Goal: Find specific page/section: Find specific page/section

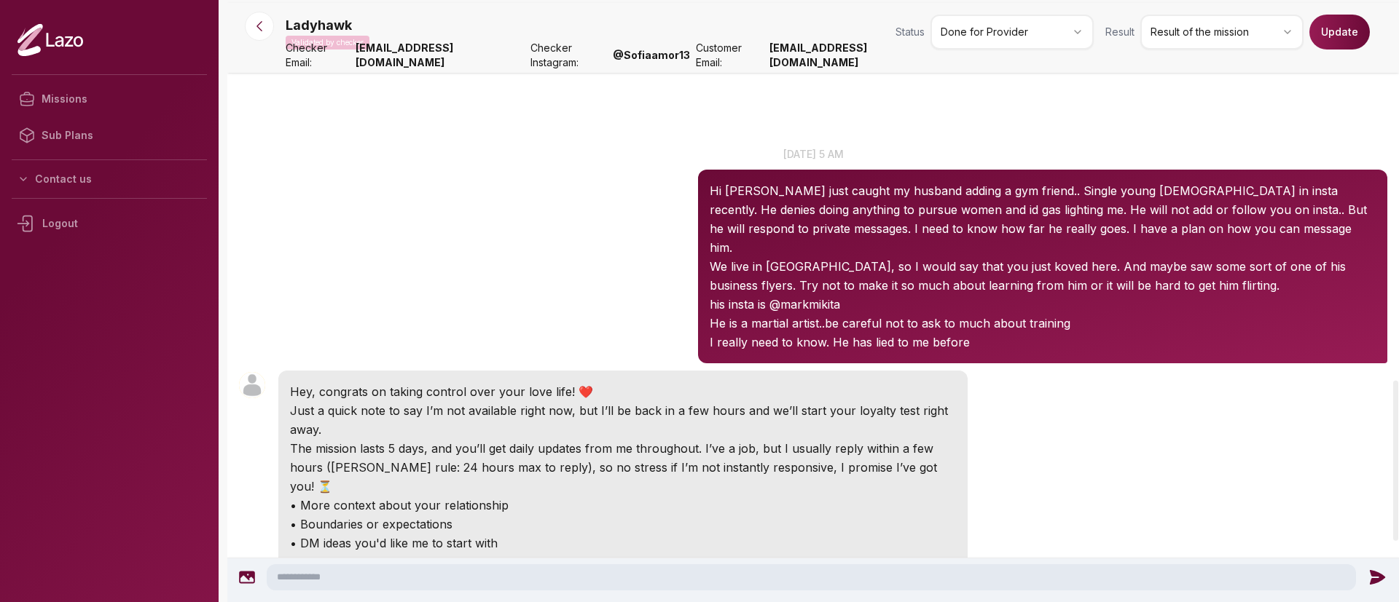
scroll to position [1427, 0]
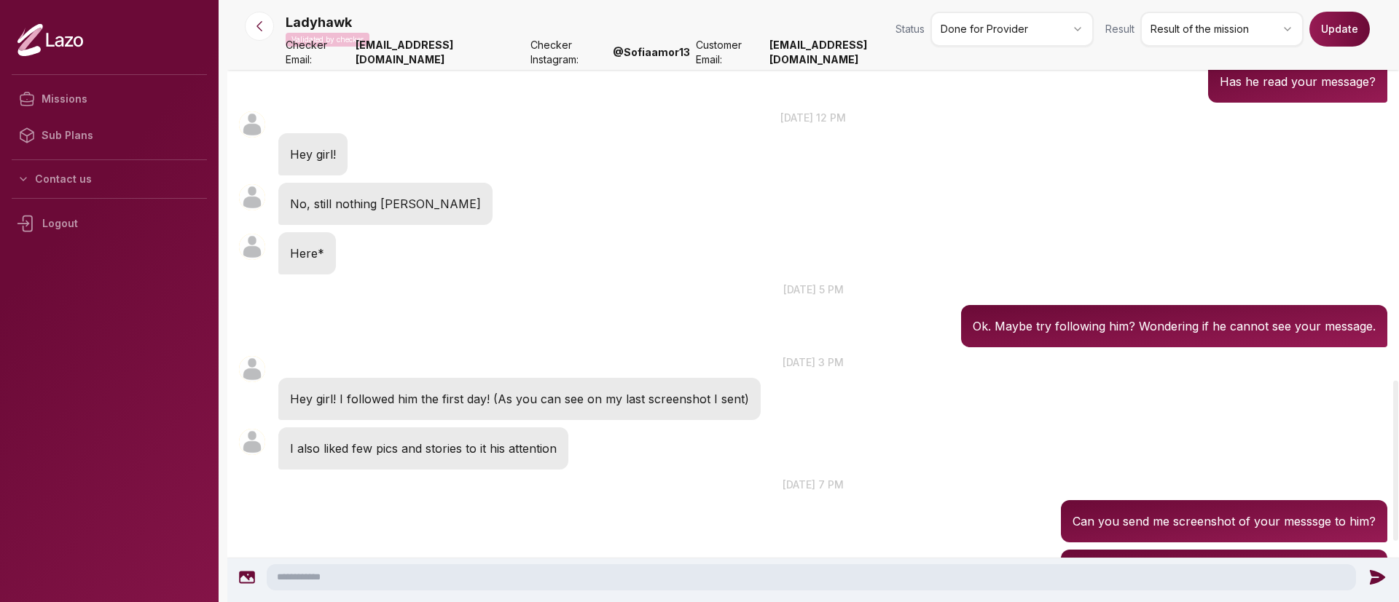
click at [263, 25] on icon at bounding box center [259, 26] width 15 height 15
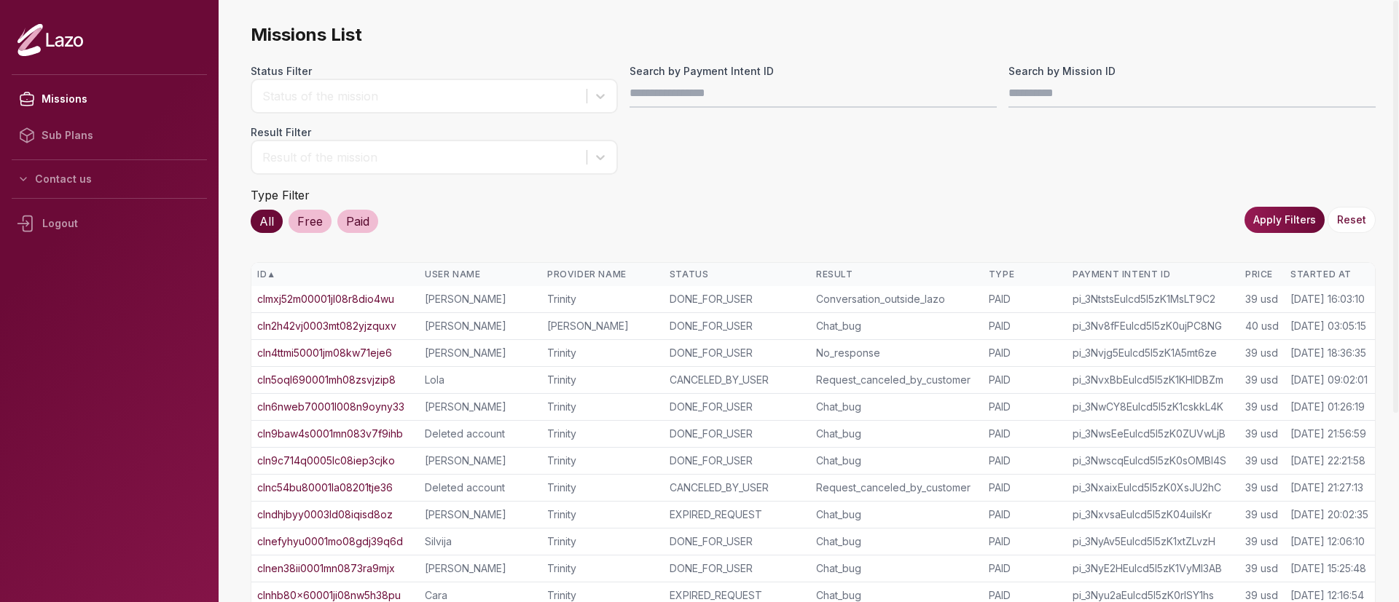
click at [693, 78] on label "Search by Payment Intent ID" at bounding box center [812, 71] width 367 height 15
click at [693, 79] on input "Search by Payment Intent ID" at bounding box center [812, 93] width 367 height 29
paste input "**********"
type input "**********"
click at [1279, 219] on button "Apply Filters" at bounding box center [1284, 220] width 80 height 26
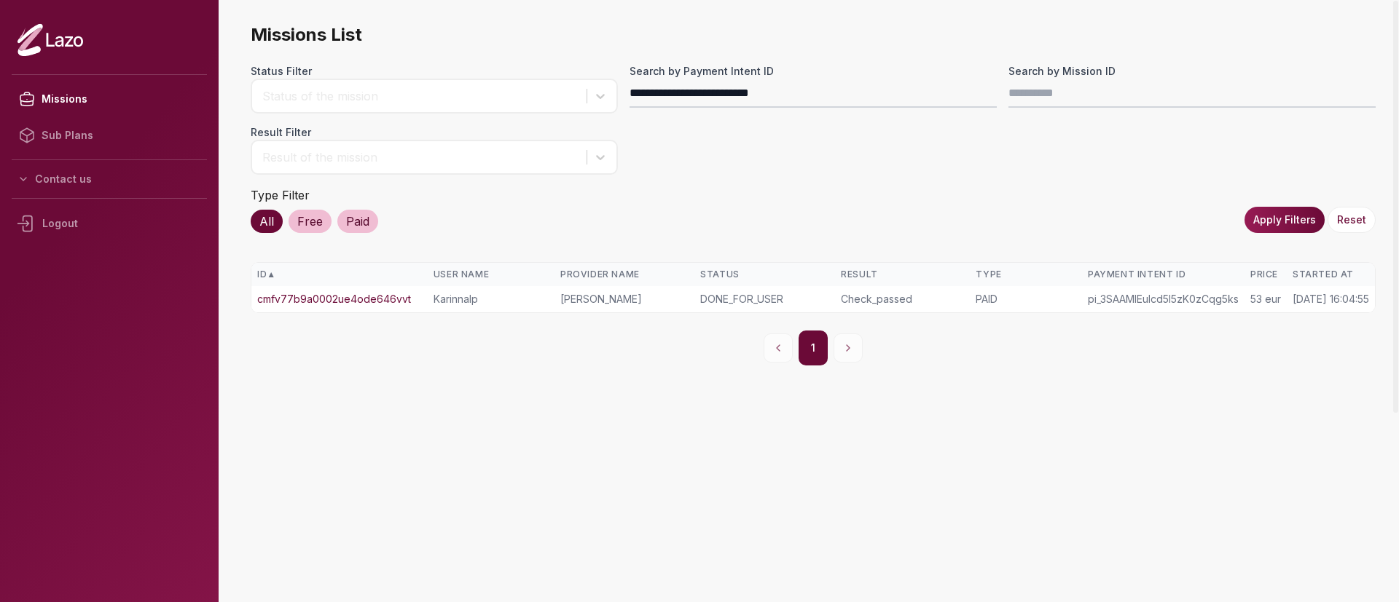
click at [323, 295] on link "cmfv77b9a0002ue4ode646vvt" at bounding box center [334, 299] width 154 height 15
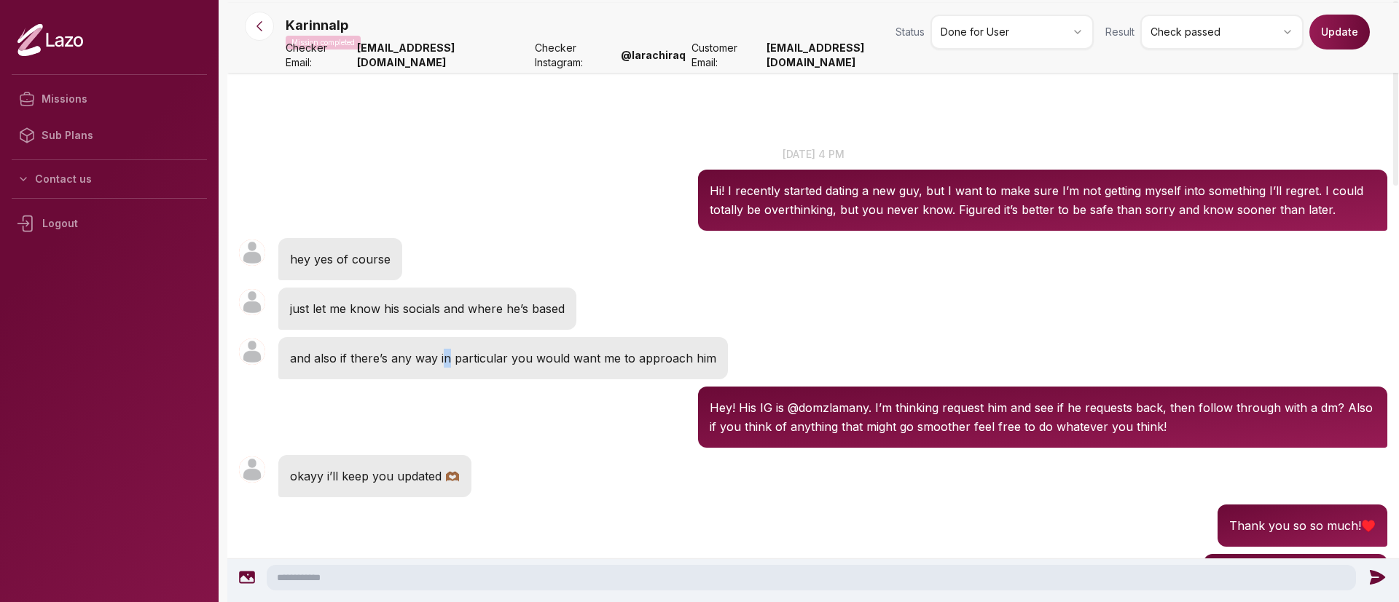
drag, startPoint x: 597, startPoint y: 295, endPoint x: 446, endPoint y: 358, distance: 164.2
click at [446, 358] on p "and also if there’s any way in particular you would want me to approach him" at bounding box center [503, 358] width 426 height 19
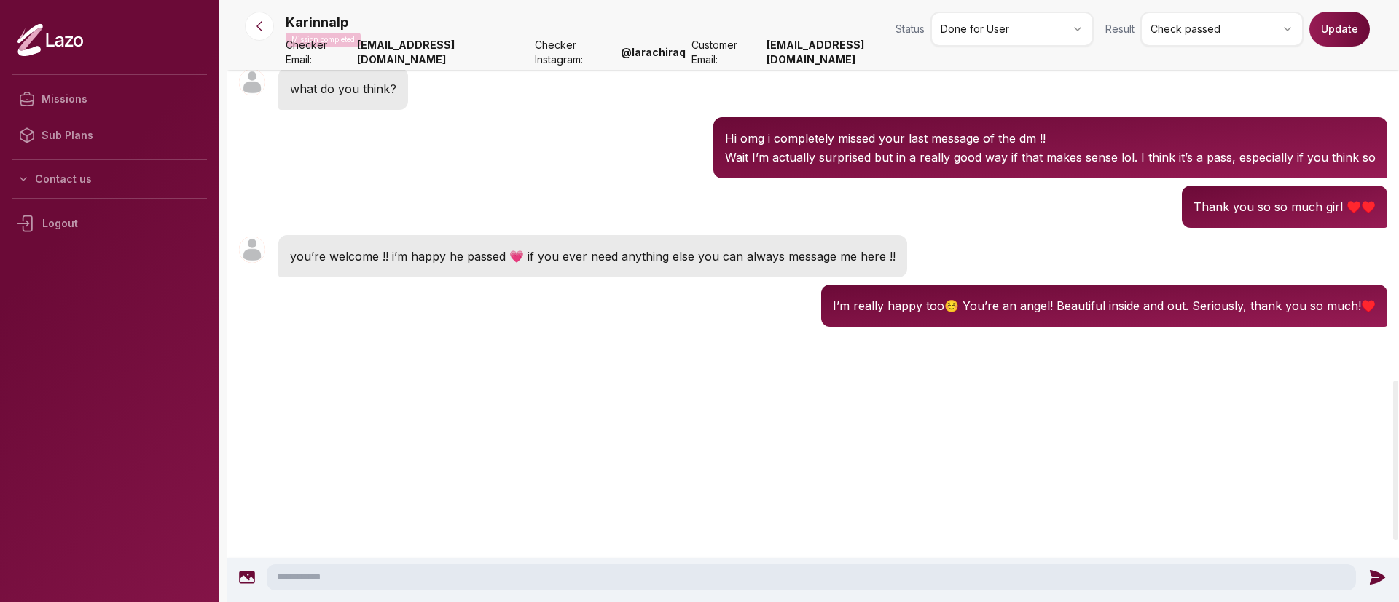
scroll to position [1452, 0]
